Goal: Task Accomplishment & Management: Manage account settings

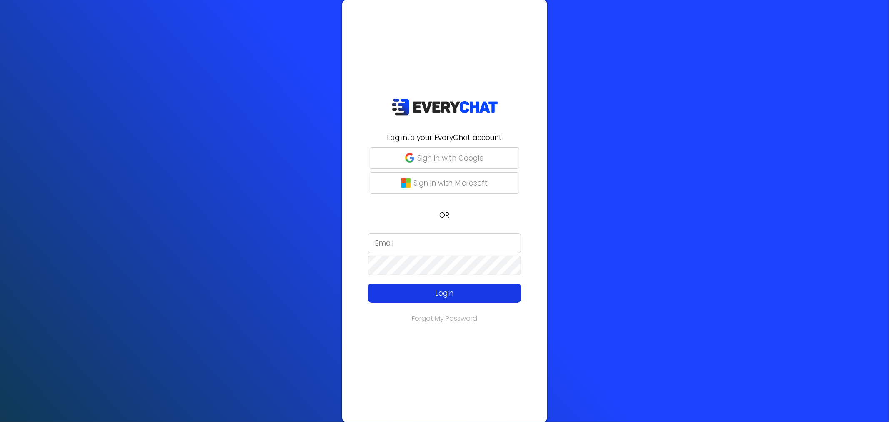
click at [451, 286] on button "Login" at bounding box center [444, 292] width 153 height 19
click at [448, 292] on p "Login" at bounding box center [444, 293] width 122 height 11
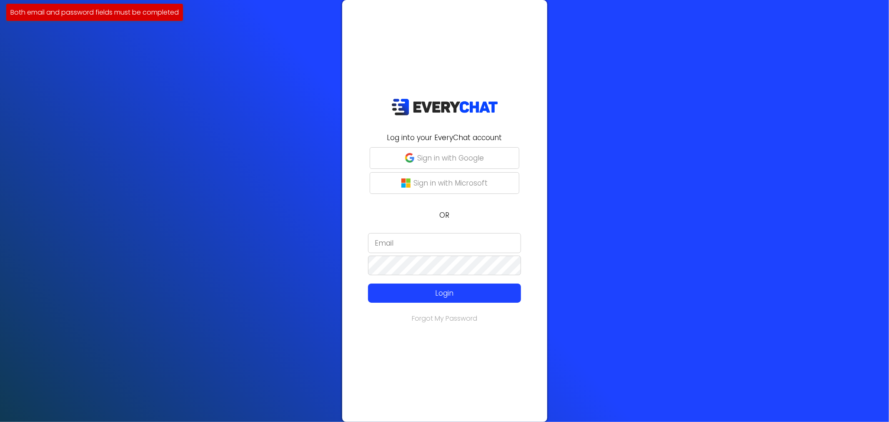
click at [410, 243] on input "email" at bounding box center [444, 243] width 153 height 20
click at [434, 243] on input "email" at bounding box center [444, 243] width 153 height 20
paste input "office@greenrootsorganic.com"
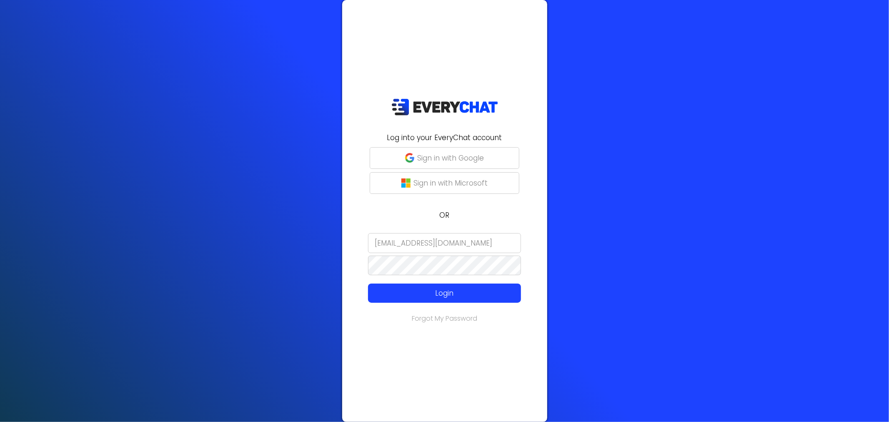
type input "office@greenrootsorganic.com"
click at [448, 295] on p "Login" at bounding box center [444, 293] width 122 height 11
